Goal: Task Accomplishment & Management: Manage account settings

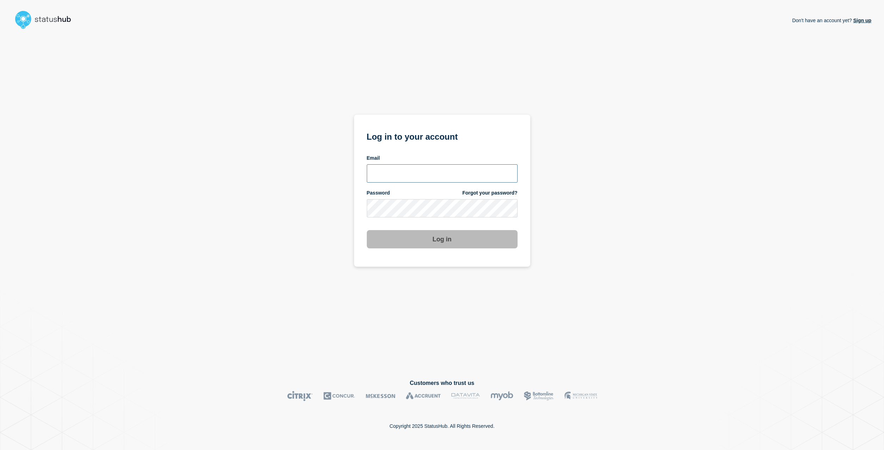
click at [412, 178] on input "email input" at bounding box center [442, 173] width 151 height 18
type input "[EMAIL_ADDRESS][DOMAIN_NAME]"
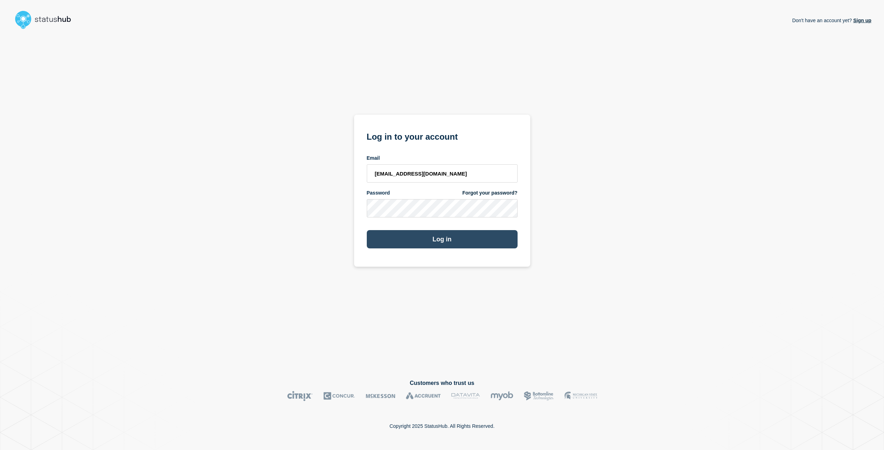
click at [449, 240] on button "Log in" at bounding box center [442, 239] width 151 height 18
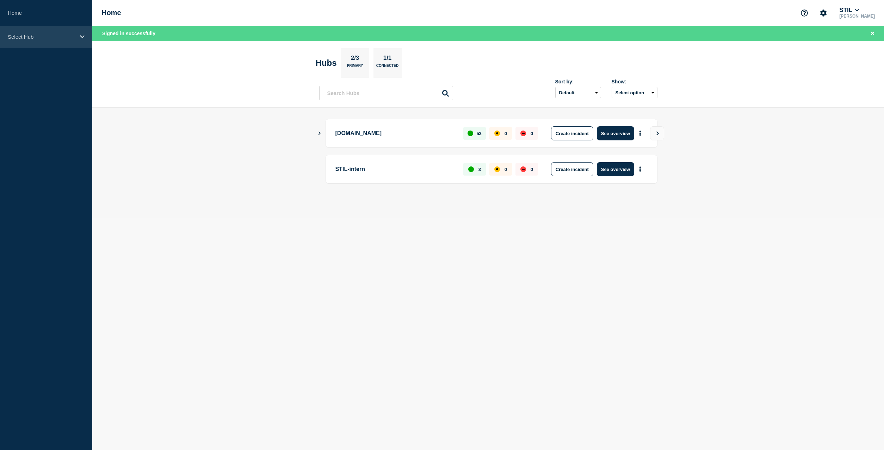
click at [80, 36] on icon at bounding box center [82, 36] width 5 height 5
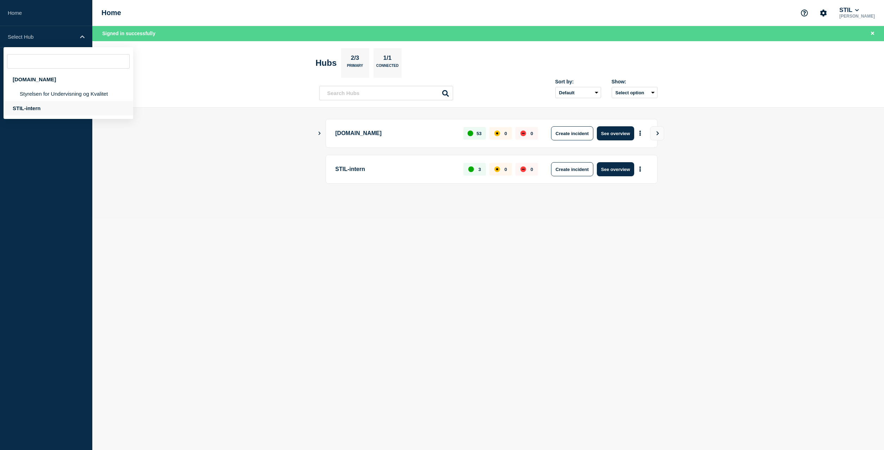
click at [30, 111] on div "STIL-intern" at bounding box center [69, 108] width 130 height 14
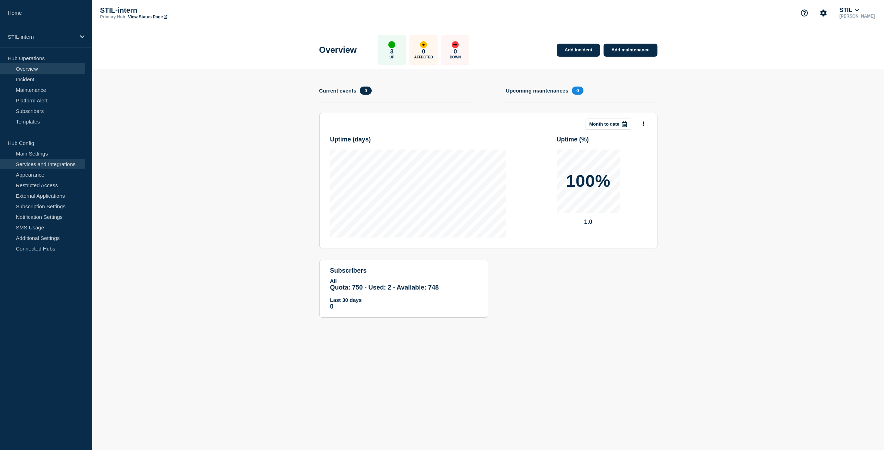
click at [59, 163] on link "Services and Integrations" at bounding box center [42, 164] width 85 height 11
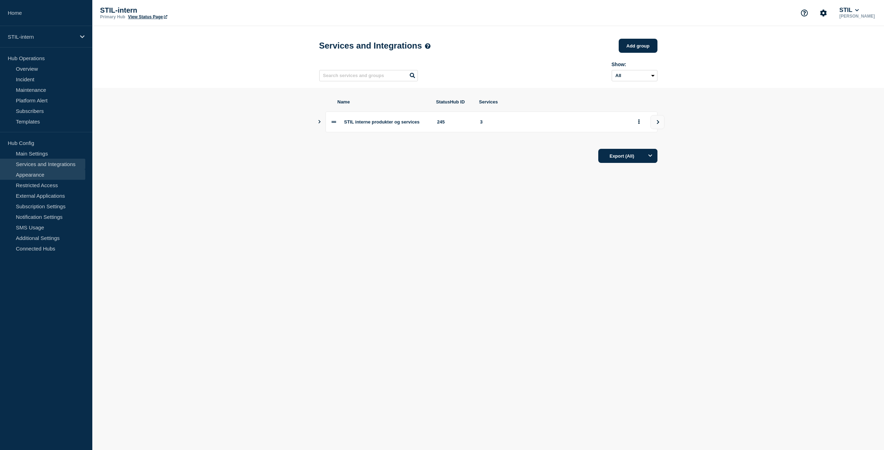
click at [45, 175] on link "Appearance" at bounding box center [42, 174] width 85 height 11
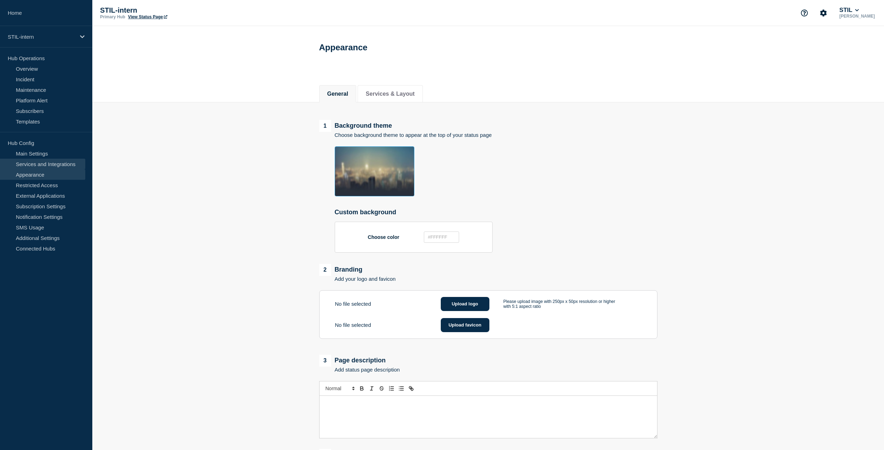
click at [47, 163] on link "Services and Integrations" at bounding box center [42, 164] width 85 height 11
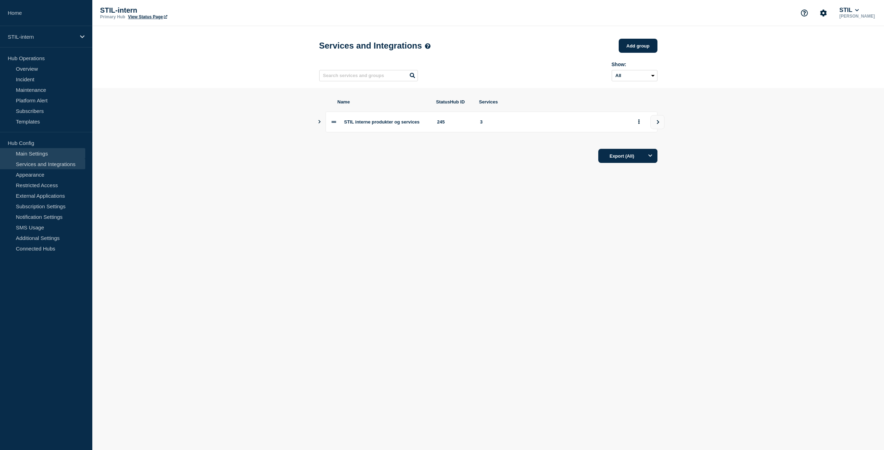
click at [45, 154] on link "Main Settings" at bounding box center [42, 153] width 85 height 11
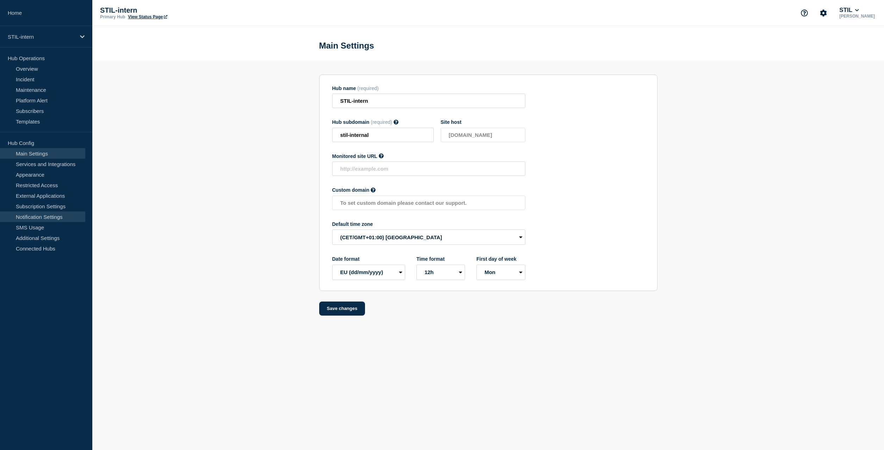
click at [51, 217] on link "Notification Settings" at bounding box center [42, 217] width 85 height 11
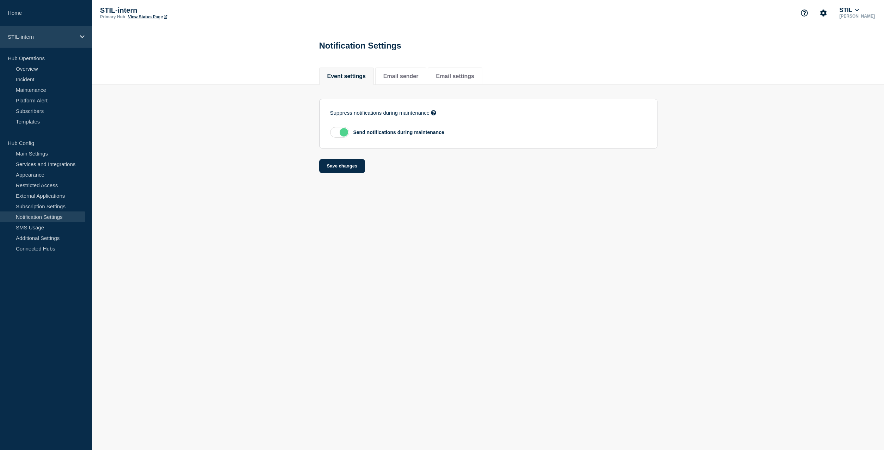
click at [77, 34] on div "STIL-intern" at bounding box center [46, 36] width 92 height 21
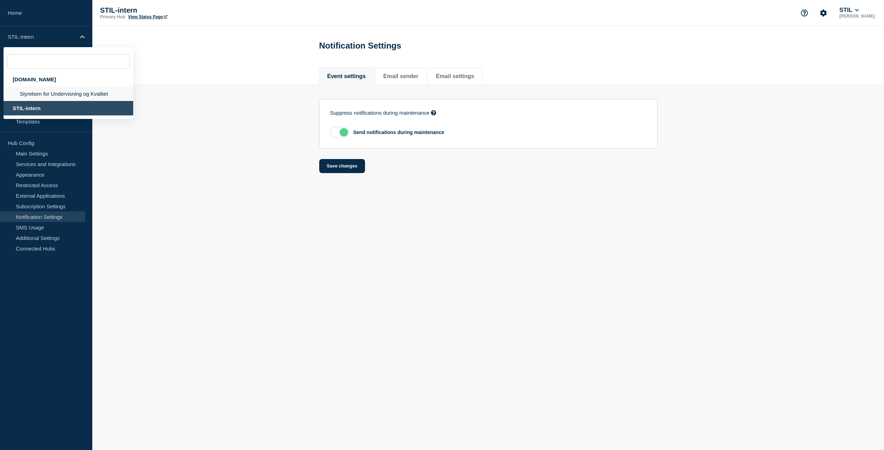
click at [74, 94] on li "Styrelsen for Undervisning og Kvalitet" at bounding box center [69, 94] width 130 height 14
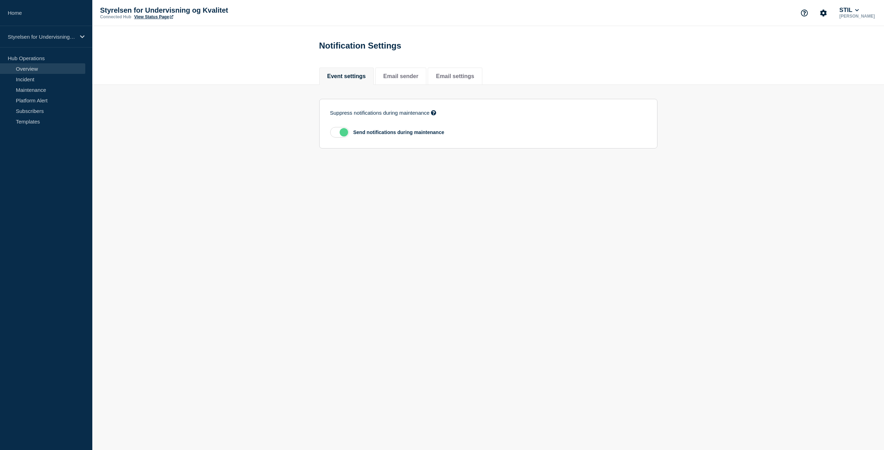
click at [35, 70] on link "Overview" at bounding box center [42, 68] width 85 height 11
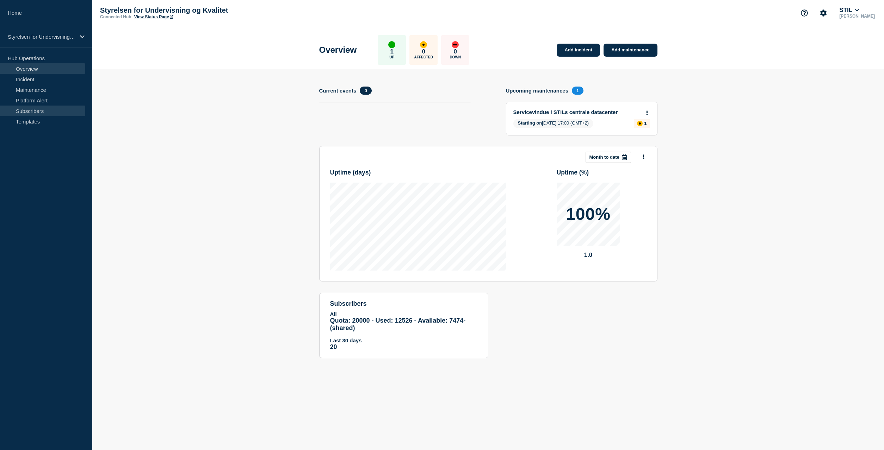
click at [41, 112] on link "Subscribers" at bounding box center [42, 111] width 85 height 11
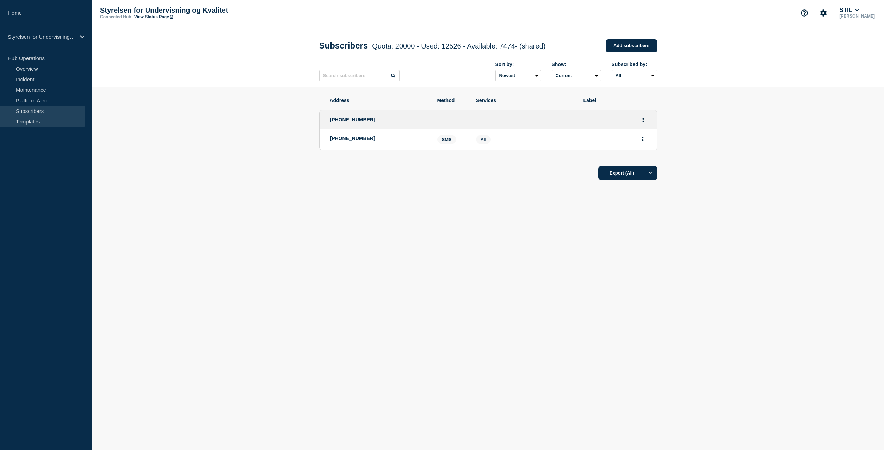
click at [35, 123] on link "Templates" at bounding box center [42, 121] width 85 height 11
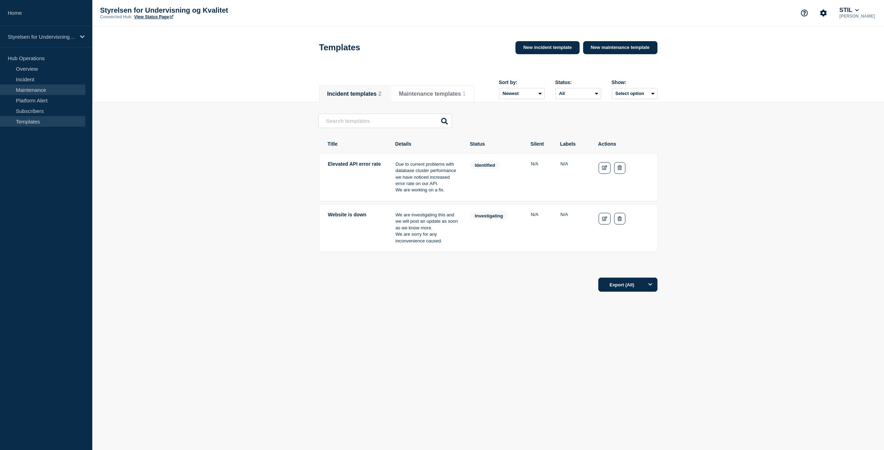
click at [33, 88] on link "Maintenance" at bounding box center [42, 90] width 85 height 11
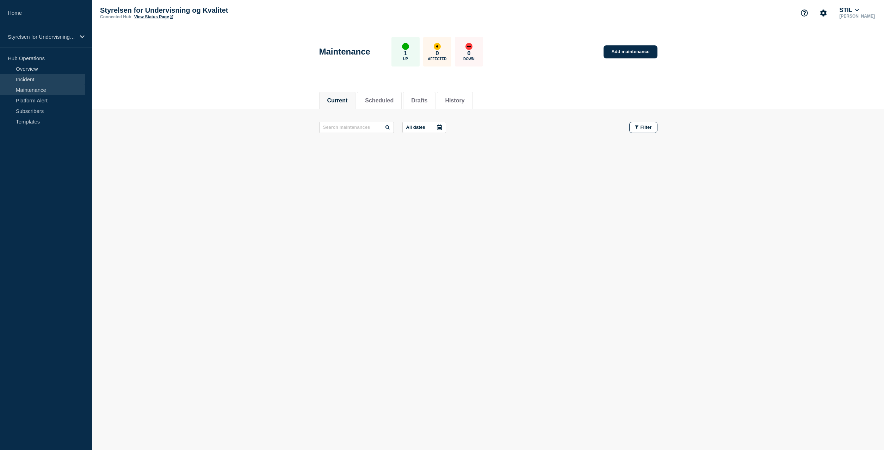
click at [32, 79] on link "Incident" at bounding box center [42, 79] width 85 height 11
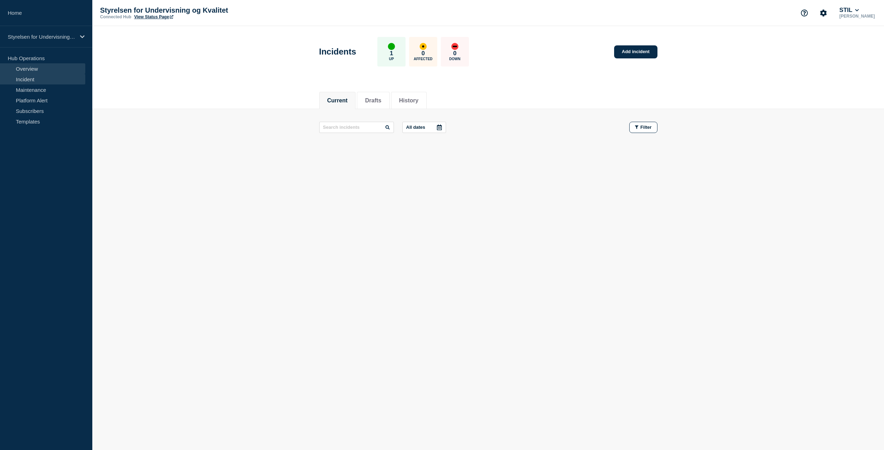
click at [36, 69] on link "Overview" at bounding box center [42, 68] width 85 height 11
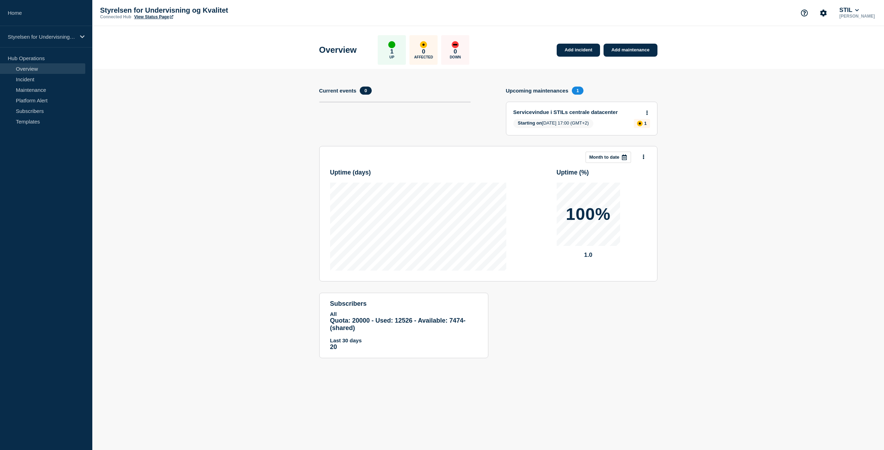
click at [43, 62] on p "Hub Operations" at bounding box center [46, 58] width 92 height 11
click at [32, 59] on p "Hub Operations" at bounding box center [46, 58] width 92 height 11
click at [828, 17] on button "Account settings" at bounding box center [823, 13] width 15 height 15
click at [827, 15] on icon "Account settings" at bounding box center [823, 13] width 7 height 7
click at [860, 12] on button "STIL" at bounding box center [849, 10] width 22 height 7
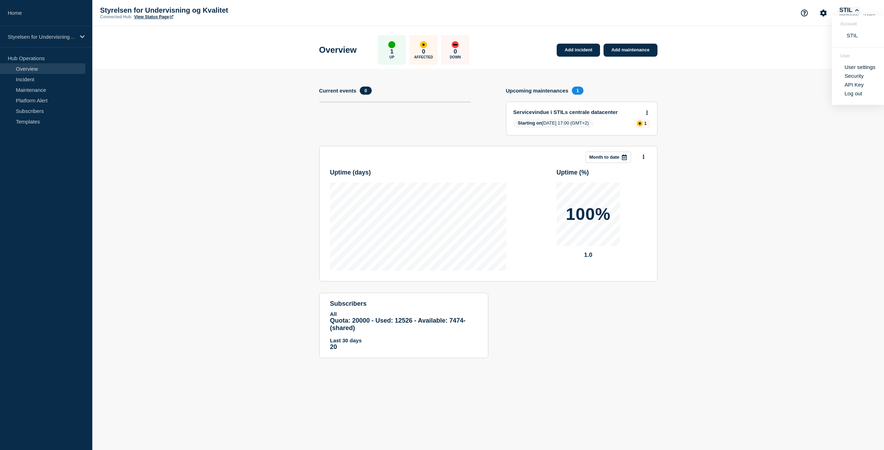
click at [860, 11] on button "STIL" at bounding box center [849, 10] width 22 height 7
click at [276, 147] on section "Add incident Add maintenance Current events 0 Upcoming maintenances 1 Servicevi…" at bounding box center [487, 219] width 791 height 300
click at [73, 35] on p "Styrelsen for Undervisning og Kvalitet" at bounding box center [42, 37] width 68 height 6
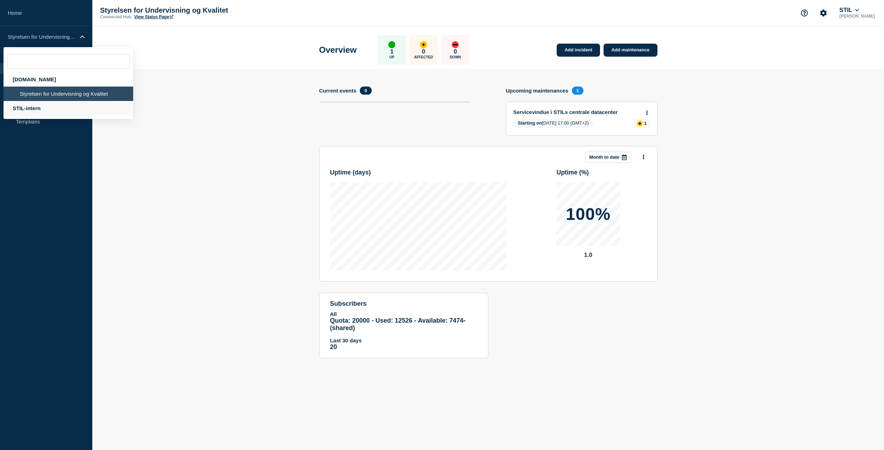
click at [20, 108] on div "STIL-intern" at bounding box center [69, 108] width 130 height 14
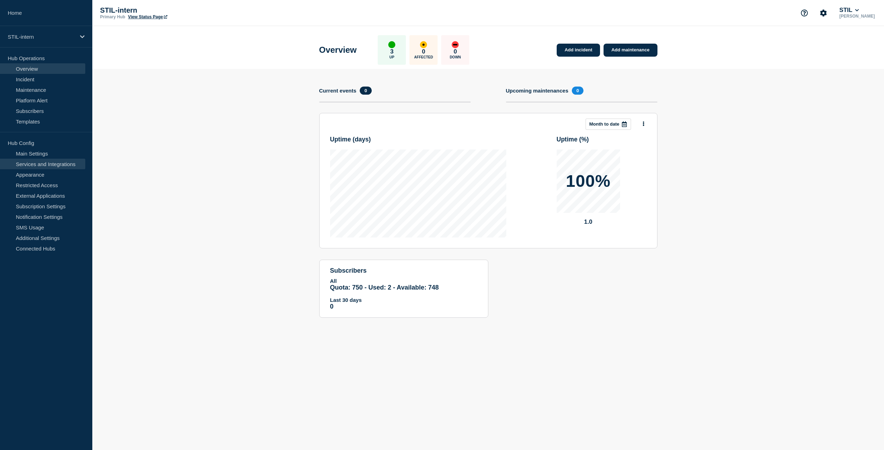
click at [36, 165] on link "Services and Integrations" at bounding box center [42, 164] width 85 height 11
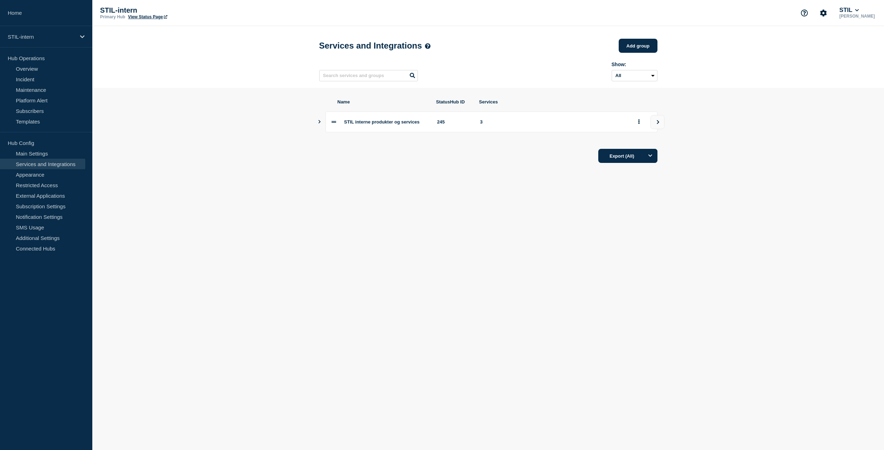
click at [398, 118] on div "STIL interne produkter og services 245 3" at bounding box center [491, 122] width 332 height 21
click at [639, 124] on icon "group actions" at bounding box center [639, 121] width 2 height 5
click at [640, 126] on button "group actions" at bounding box center [638, 122] width 9 height 11
click at [320, 124] on icon "Show services" at bounding box center [319, 122] width 5 height 4
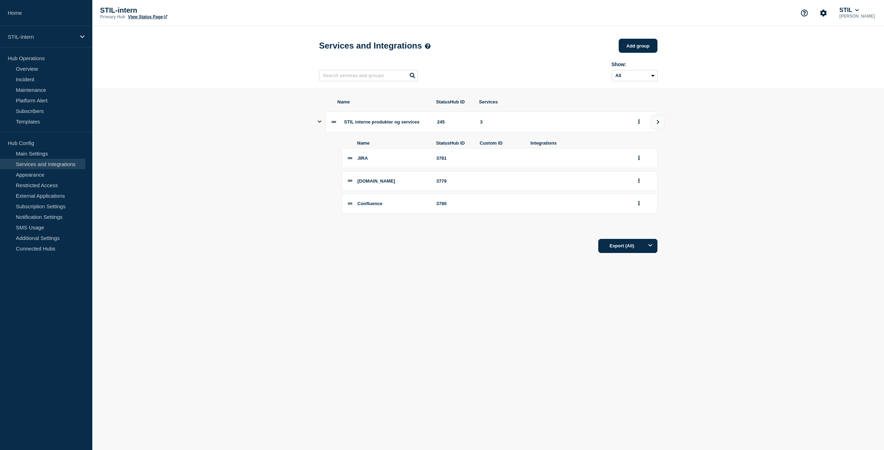
click at [319, 123] on icon "Show services" at bounding box center [320, 122] width 4 height 2
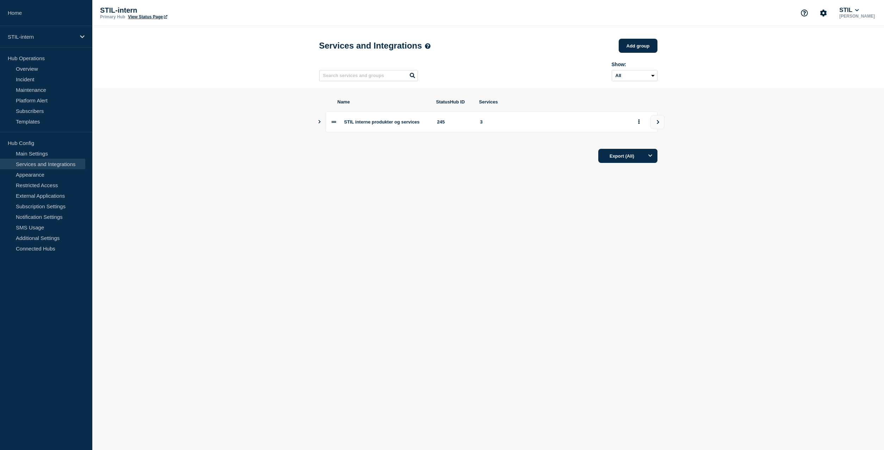
click at [319, 124] on icon "Show services" at bounding box center [319, 122] width 5 height 4
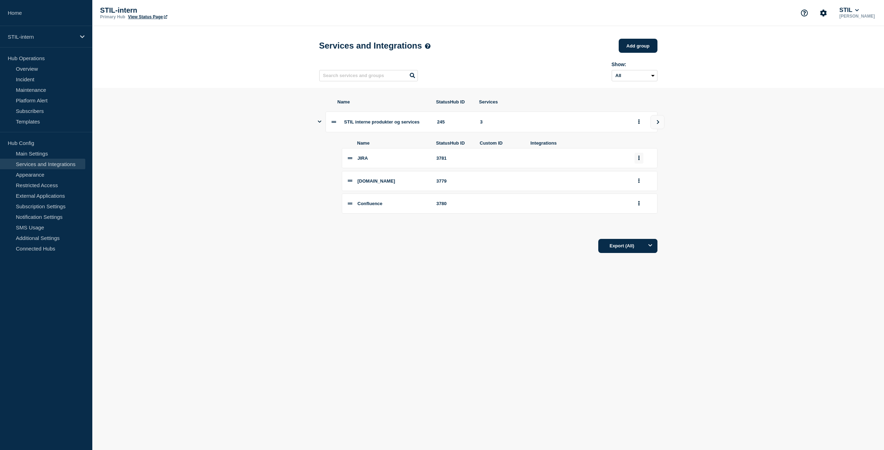
click at [637, 163] on button "group actions" at bounding box center [638, 158] width 9 height 11
drag, startPoint x: 426, startPoint y: 248, endPoint x: 421, endPoint y: 250, distance: 5.4
click at [425, 249] on div "Export (All)" at bounding box center [488, 244] width 338 height 20
click at [31, 174] on link "Appearance" at bounding box center [42, 174] width 85 height 11
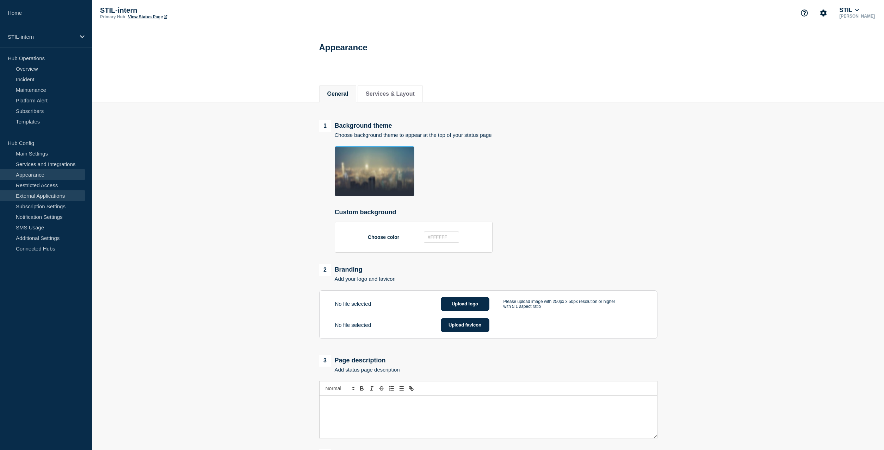
click at [45, 193] on link "External Applications" at bounding box center [42, 196] width 85 height 11
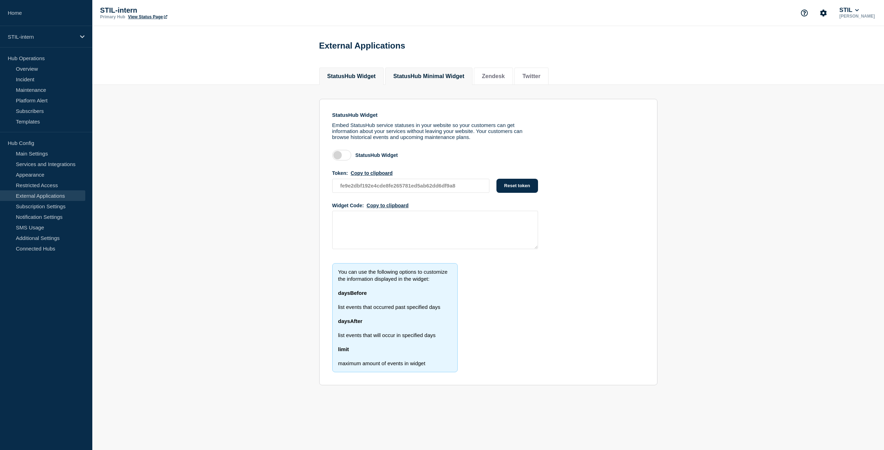
click at [461, 78] on button "StatusHub Minimal Widget" at bounding box center [428, 76] width 71 height 6
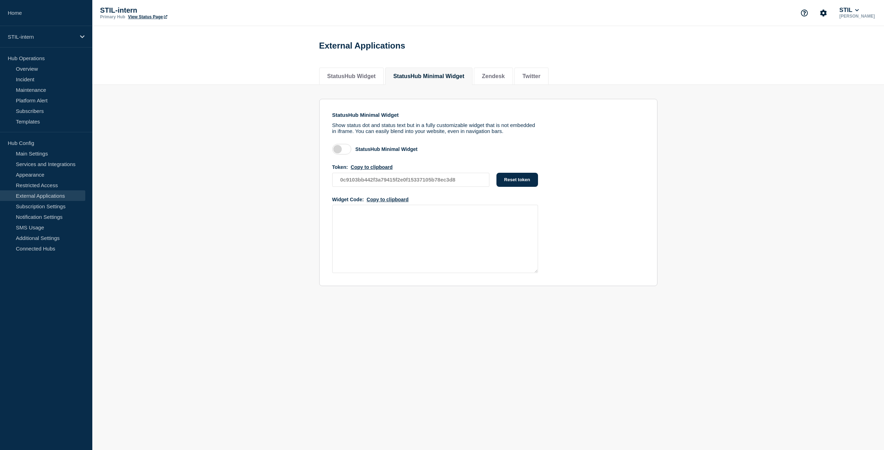
click at [341, 152] on label at bounding box center [341, 149] width 19 height 11
click at [0, 0] on input "checkbox" at bounding box center [0, 0] width 0 height 0
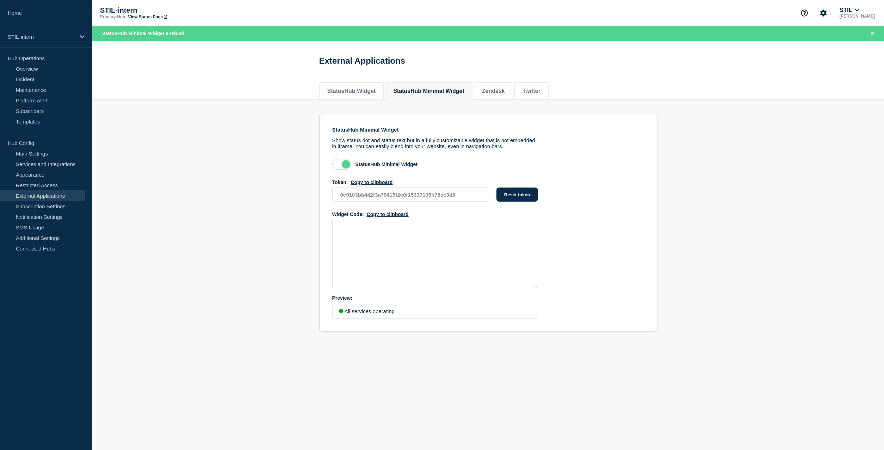
click at [383, 216] on div "StatusHub Minimal Widget Token: Copy to clipboard 0c9103bb442f3a79415f2e0f15337…" at bounding box center [435, 239] width 206 height 160
click at [382, 217] on button "Copy to clipboard" at bounding box center [388, 215] width 42 height 6
